Goal: Information Seeking & Learning: Learn about a topic

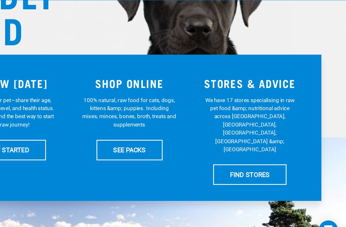
scroll to position [81, 0]
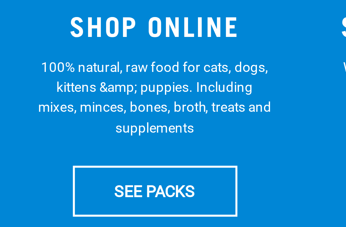
click at [147, 139] on link "SEE PACKS" at bounding box center [173, 147] width 53 height 16
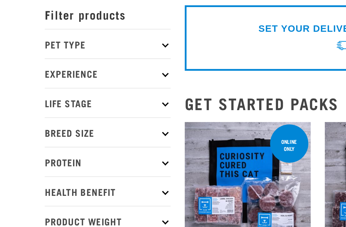
click at [90, 45] on p "Pet Type" at bounding box center [58, 53] width 69 height 16
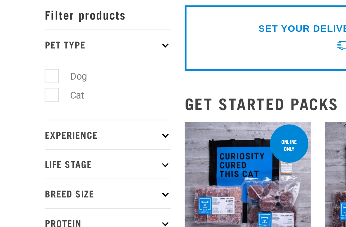
click at [30, 67] on label "Dog" at bounding box center [39, 71] width 22 height 8
click at [29, 68] on input "Dog" at bounding box center [26, 70] width 4 height 4
checkbox input "true"
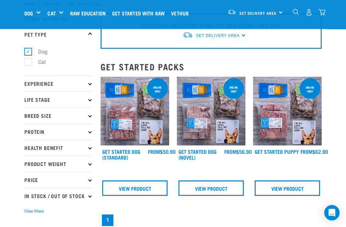
scroll to position [18, 0]
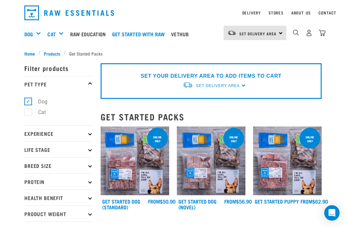
click at [92, 134] on p "Experience" at bounding box center [58, 133] width 69 height 16
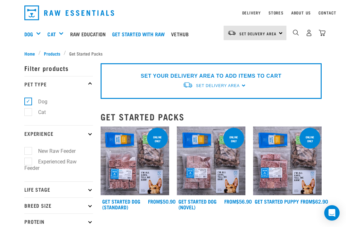
click at [31, 149] on label "New Raw Feeder" at bounding box center [53, 151] width 50 height 8
click at [29, 149] on input "New Raw Feeder" at bounding box center [26, 149] width 4 height 4
checkbox input "true"
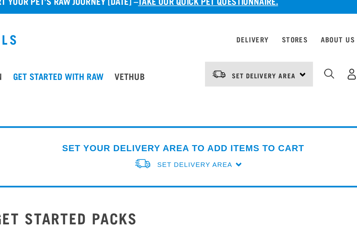
click at [0, 0] on div "Mixes & Minces" at bounding box center [0, 0] width 0 height 0
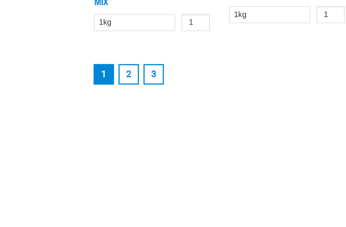
scroll to position [1212, 0]
click at [116, 123] on link "2" at bounding box center [122, 129] width 12 height 12
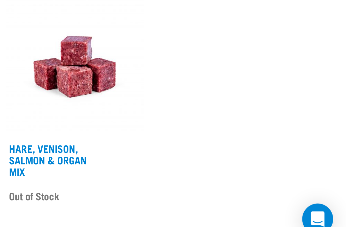
scroll to position [1097, 0]
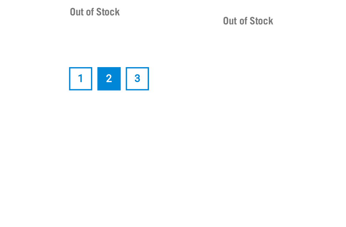
click at [130, 137] on link "3" at bounding box center [136, 143] width 12 height 12
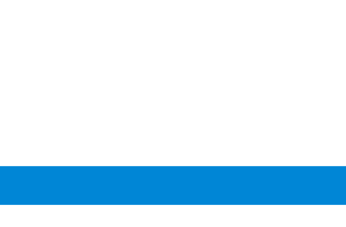
click at [130, 54] on link "3" at bounding box center [136, 49] width 12 height 12
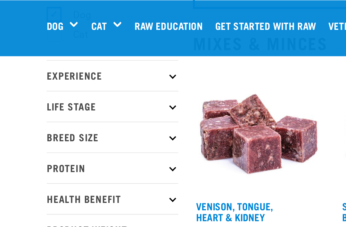
scroll to position [63, 0]
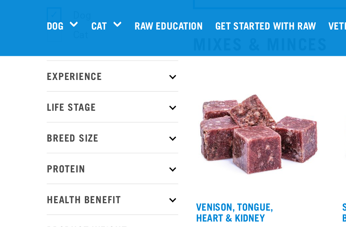
click at [91, 57] on p "Life Stage" at bounding box center [58, 55] width 69 height 16
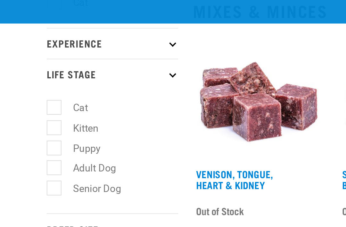
click at [30, 100] on label "Adult Dog" at bounding box center [45, 104] width 35 height 8
click at [29, 101] on input "Adult Dog" at bounding box center [26, 103] width 4 height 4
checkbox input "true"
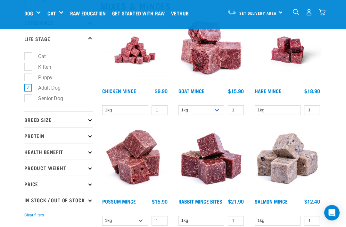
scroll to position [79, 0]
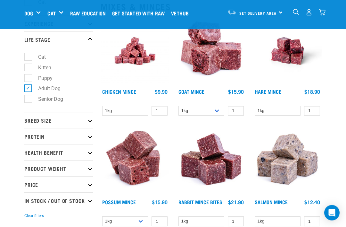
click at [92, 123] on p "Breed Size" at bounding box center [58, 120] width 69 height 16
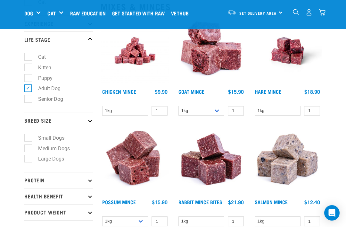
click at [29, 139] on label "Small Dogs" at bounding box center [47, 138] width 39 height 8
click at [29, 138] on input "Small Dogs" at bounding box center [26, 136] width 4 height 4
checkbox input "true"
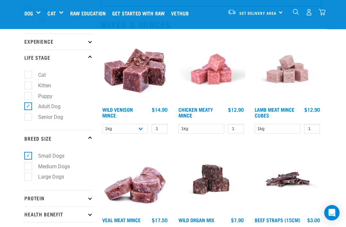
scroll to position [61, 0]
click at [92, 196] on p "Protein" at bounding box center [58, 198] width 69 height 16
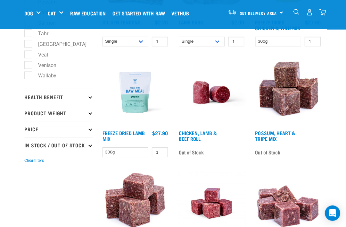
scroll to position [369, 0]
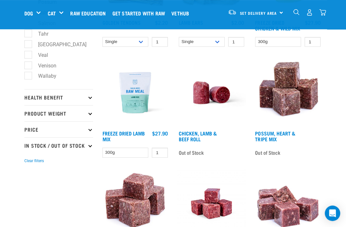
click at [92, 97] on p "Health Benefit" at bounding box center [58, 97] width 69 height 16
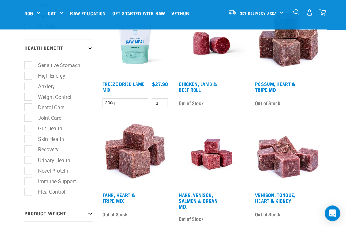
scroll to position [425, 0]
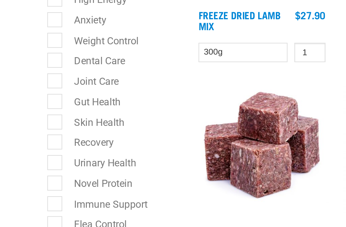
click at [30, 128] on label "Skin Health" at bounding box center [47, 132] width 39 height 8
click at [29, 129] on input "Skin Health" at bounding box center [26, 131] width 4 height 4
checkbox input "true"
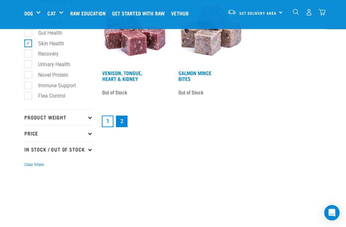
scroll to position [324, 0]
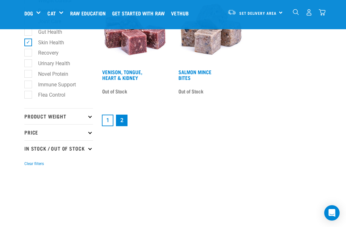
click at [92, 119] on p "Product Weight" at bounding box center [58, 116] width 69 height 16
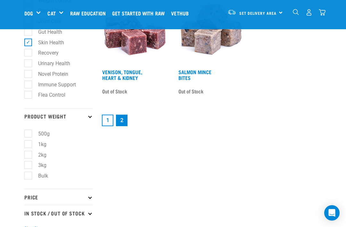
click at [89, 120] on p "Product Weight" at bounding box center [58, 116] width 69 height 16
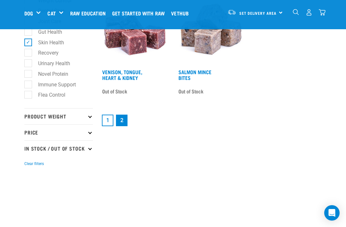
click at [93, 132] on p "Price" at bounding box center [58, 132] width 69 height 16
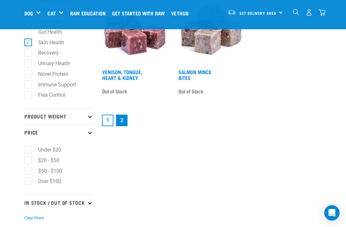
click at [31, 151] on label "Under $20" at bounding box center [46, 149] width 36 height 8
click at [29, 151] on input "Under $20" at bounding box center [26, 148] width 4 height 4
checkbox input "true"
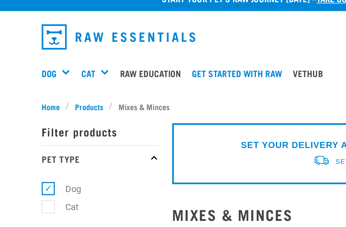
click at [102, 44] on link "Raw Education" at bounding box center [90, 52] width 42 height 26
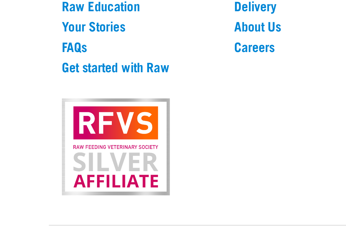
scroll to position [552, 0]
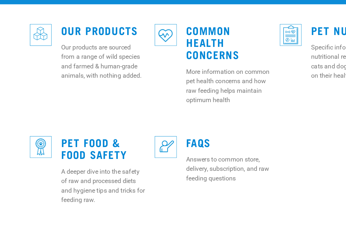
scroll to position [285, 0]
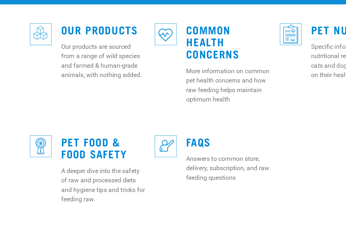
click at [199, 151] on p "Answers to common store, delivery, subscription, and raw feeding questions" at bounding box center [186, 162] width 69 height 23
click at [161, 138] on link "FAQs" at bounding box center [162, 140] width 20 height 5
